Goal: Navigation & Orientation: Find specific page/section

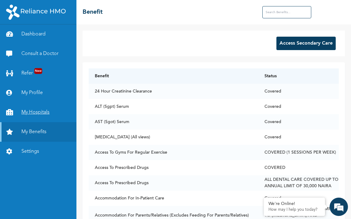
click at [38, 111] on link "My Hospitals" at bounding box center [38, 113] width 76 height 20
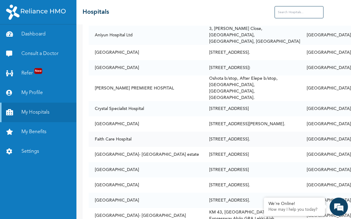
scroll to position [186, 0]
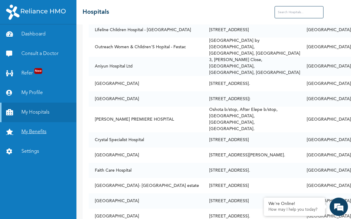
click at [32, 130] on link "My Benefits" at bounding box center [38, 132] width 76 height 20
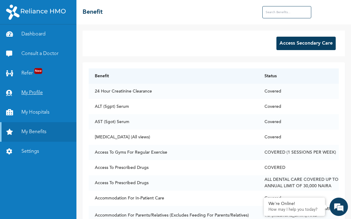
click at [29, 93] on link "My Profile" at bounding box center [38, 93] width 76 height 20
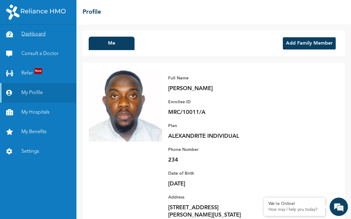
click at [38, 33] on link "Dashboard" at bounding box center [38, 34] width 76 height 20
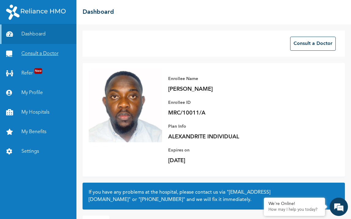
click at [36, 54] on link "Consult a Doctor" at bounding box center [38, 54] width 76 height 20
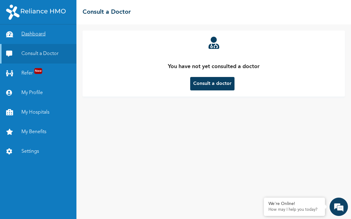
click at [38, 33] on link "Dashboard" at bounding box center [38, 34] width 76 height 20
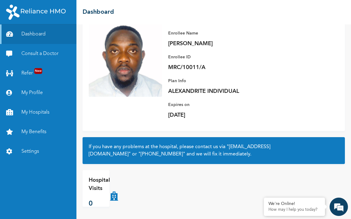
scroll to position [46, 0]
